Goal: Navigation & Orientation: Understand site structure

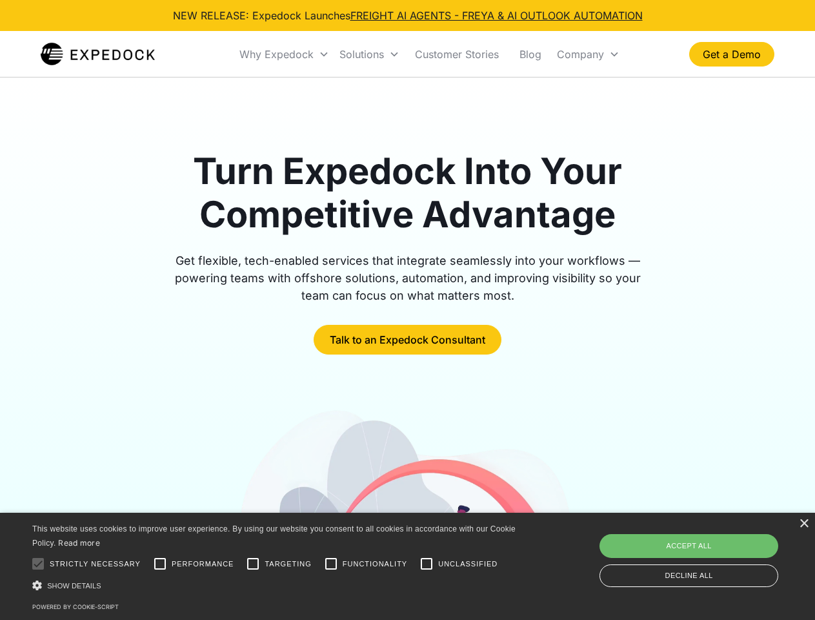
click at [285, 54] on div "Why Expedock" at bounding box center [276, 54] width 74 height 13
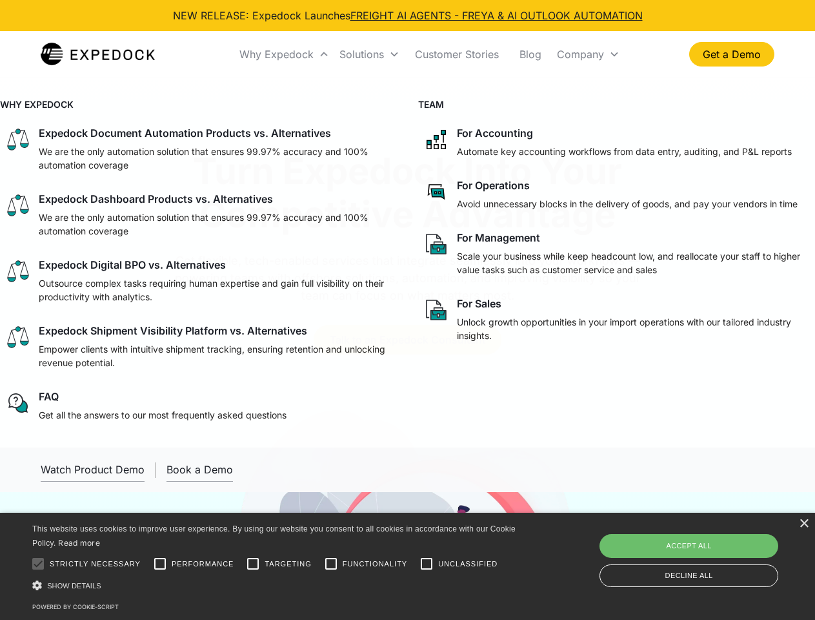
click at [369, 54] on div "Solutions" at bounding box center [362, 54] width 45 height 13
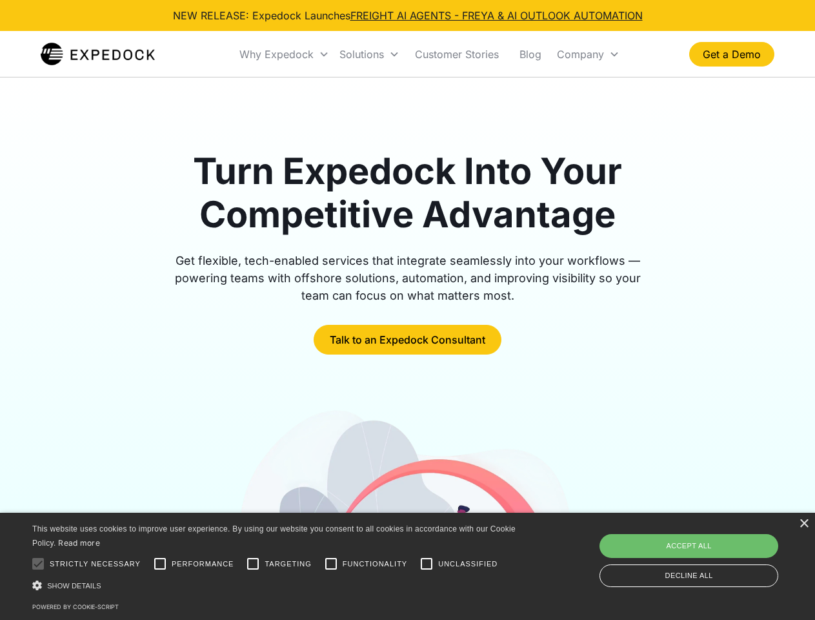
click at [588, 54] on div "Company" at bounding box center [580, 54] width 47 height 13
click at [38, 564] on div at bounding box center [38, 564] width 26 height 26
click at [160, 564] on input "Performance" at bounding box center [160, 564] width 26 height 26
checkbox input "true"
click at [253, 564] on input "Targeting" at bounding box center [253, 564] width 26 height 26
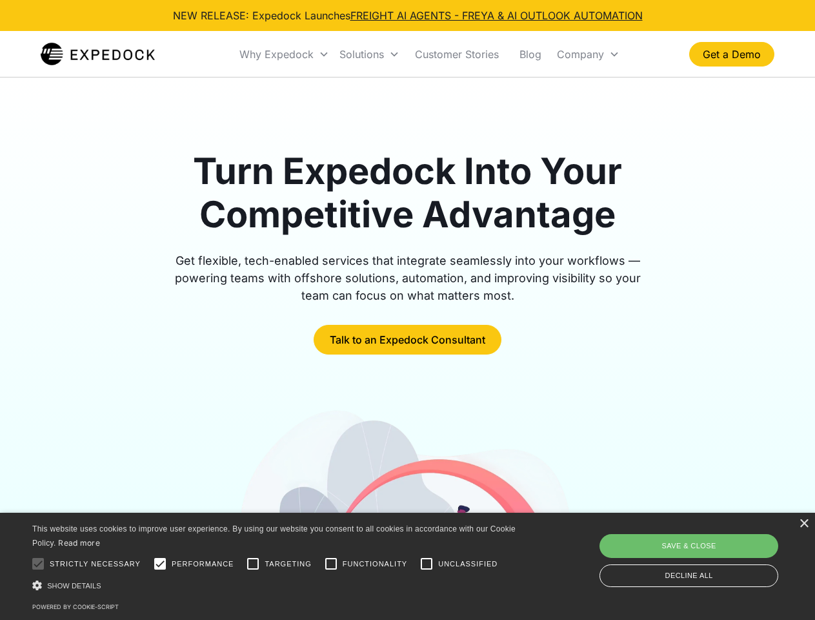
checkbox input "true"
click at [331, 564] on input "Functionality" at bounding box center [331, 564] width 26 height 26
checkbox input "true"
click at [427, 564] on input "Unclassified" at bounding box center [427, 564] width 26 height 26
checkbox input "true"
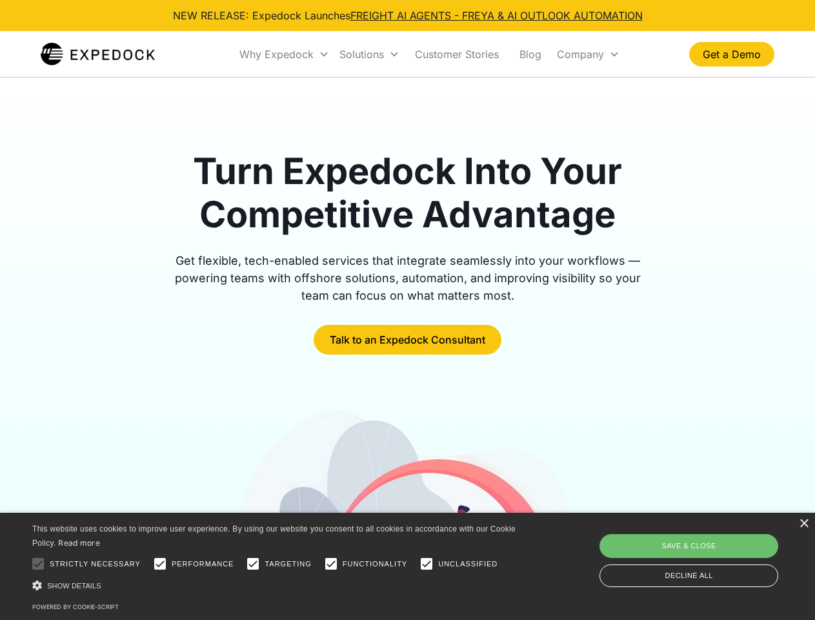
click at [276, 585] on div "Show details Hide details" at bounding box center [276, 585] width 488 height 14
